Goal: Use online tool/utility: Use online tool/utility

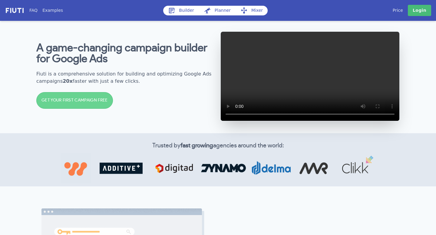
click at [186, 10] on link "Builder" at bounding box center [181, 11] width 36 height 10
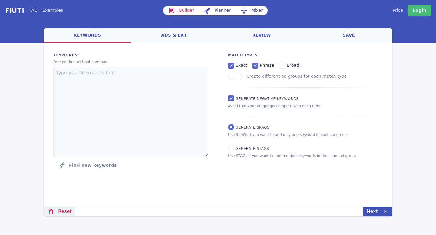
click at [61, 215] on link "Reset" at bounding box center [60, 212] width 32 height 10
click at [98, 78] on textarea at bounding box center [130, 112] width 155 height 90
paste textarea "key man cover key person cover key persons insurance keyman insurance cover key…"
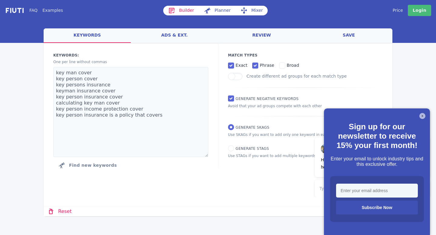
click at [422, 118] on button "X" at bounding box center [422, 116] width 6 height 6
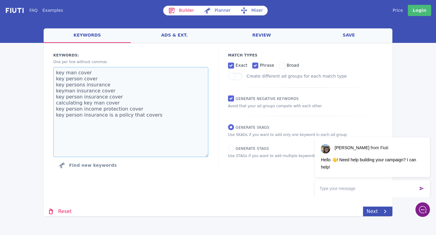
click at [171, 117] on textarea "key man cover key person cover key persons insurance keyman insurance cover key…" at bounding box center [130, 112] width 155 height 90
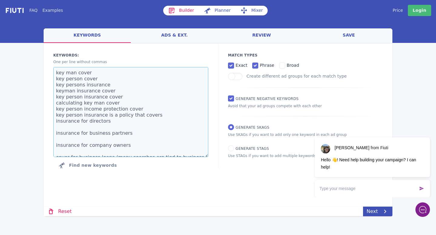
scroll to position [15, 0]
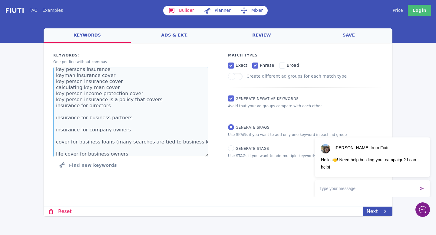
click at [73, 113] on textarea "key man cover key person cover key persons insurance keyman insurance cover key…" at bounding box center [130, 112] width 155 height 90
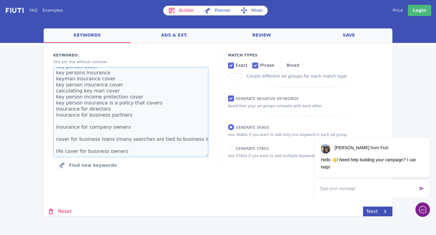
scroll to position [12, 0]
click at [74, 122] on textarea "key man cover key person cover key persons insurance keyman insurance cover key…" at bounding box center [130, 112] width 155 height 90
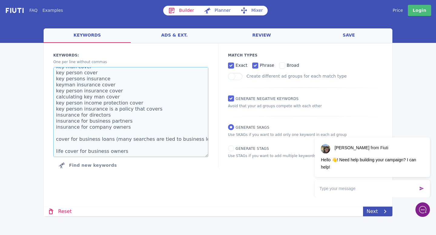
scroll to position [6, 0]
click at [75, 131] on textarea "key man cover key person cover key persons insurance keyman insurance cover key…" at bounding box center [130, 112] width 155 height 90
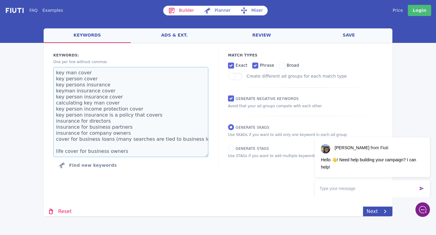
scroll to position [0, 17]
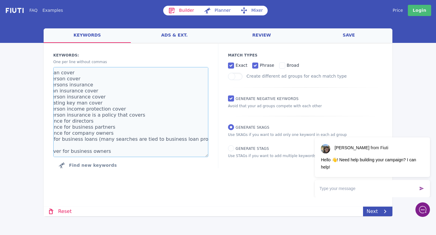
drag, startPoint x: 110, startPoint y: 140, endPoint x: 223, endPoint y: 143, distance: 112.9
click at [223, 143] on div "Keywords: Ad groups: One per line without commas key man cover key person cover…" at bounding box center [218, 112] width 349 height 138
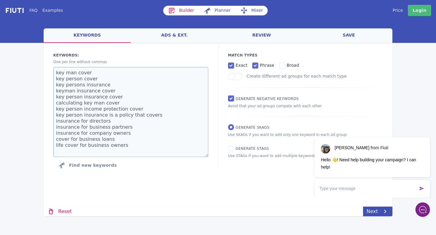
scroll to position [0, 0]
drag, startPoint x: 113, startPoint y: 139, endPoint x: 61, endPoint y: 140, distance: 52.1
click at [61, 140] on textarea "key man cover key person cover key persons insurance keyman insurance cover key…" at bounding box center [130, 112] width 155 height 90
click at [116, 144] on textarea "key man cover key person cover key persons insurance keyman insurance cover key…" at bounding box center [130, 112] width 155 height 90
type textarea "key man cover key person cover key persons insurance keyman insurance cover key…"
